Goal: Task Accomplishment & Management: Manage account settings

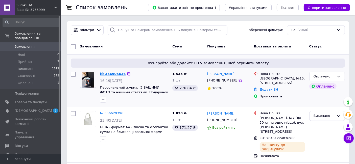
click at [107, 75] on link "№ 356905636" at bounding box center [113, 74] width 26 height 4
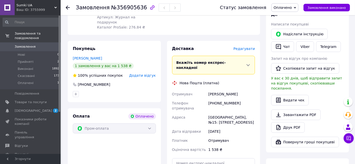
scroll to position [140, 0]
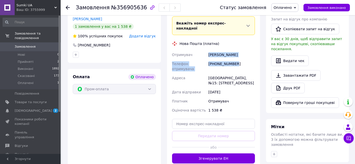
drag, startPoint x: 235, startPoint y: 48, endPoint x: 215, endPoint y: 47, distance: 20.5
click at [209, 50] on div "Отримувач Котельник Юлия Телефон отримувача +380937725120 Адреса Одеса, №15: Ти…" at bounding box center [213, 82] width 85 height 65
click at [215, 59] on div "+380937725120" at bounding box center [231, 66] width 49 height 14
drag, startPoint x: 240, startPoint y: 49, endPoint x: 209, endPoint y: 49, distance: 30.8
click at [209, 59] on div "+380937725120" at bounding box center [231, 66] width 49 height 14
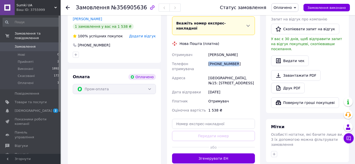
copy div "+380937725120"
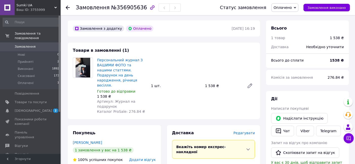
scroll to position [0, 0]
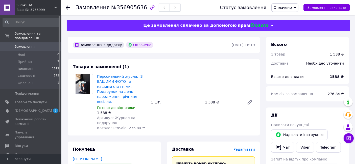
click at [284, 9] on span "Оплачено" at bounding box center [283, 8] width 18 height 4
click at [283, 17] on li "Прийнято" at bounding box center [285, 18] width 27 height 8
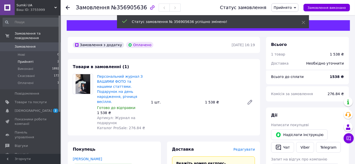
click at [21, 60] on span "Прийняті" at bounding box center [26, 62] width 16 height 5
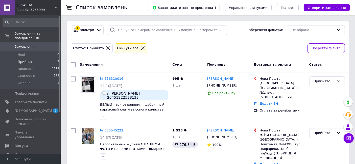
click at [23, 44] on span "Замовлення" at bounding box center [25, 46] width 21 height 5
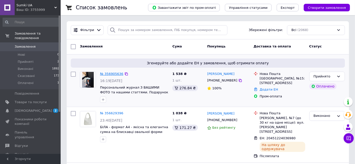
click at [109, 76] on link "№ 356905636" at bounding box center [111, 74] width 23 height 4
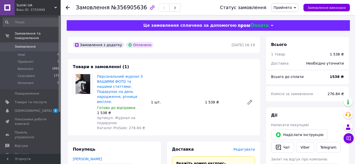
click at [21, 44] on span "Замовлення" at bounding box center [25, 46] width 21 height 5
